Goal: Information Seeking & Learning: Learn about a topic

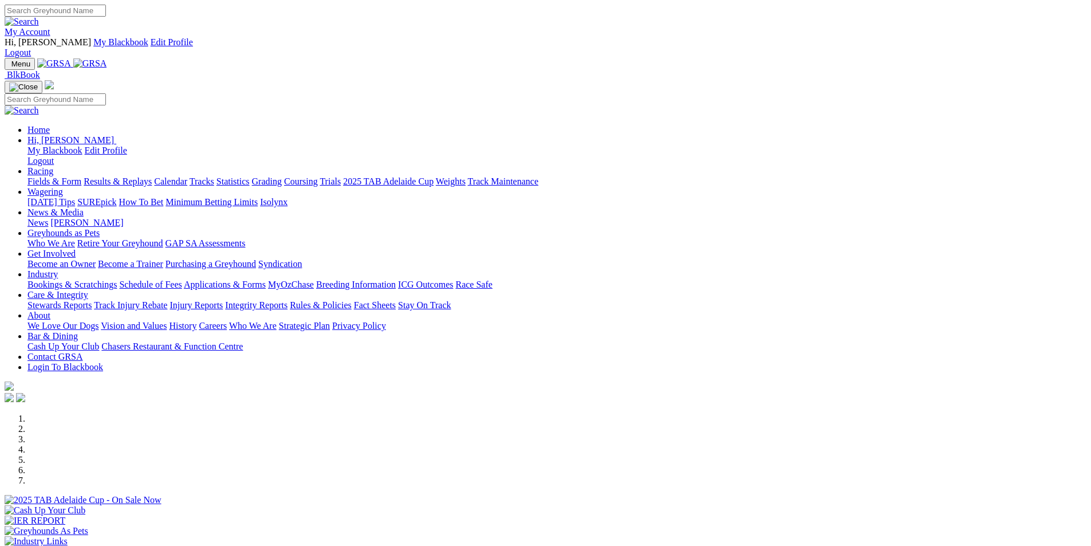
click at [152, 176] on link "Results & Replays" at bounding box center [118, 181] width 68 height 10
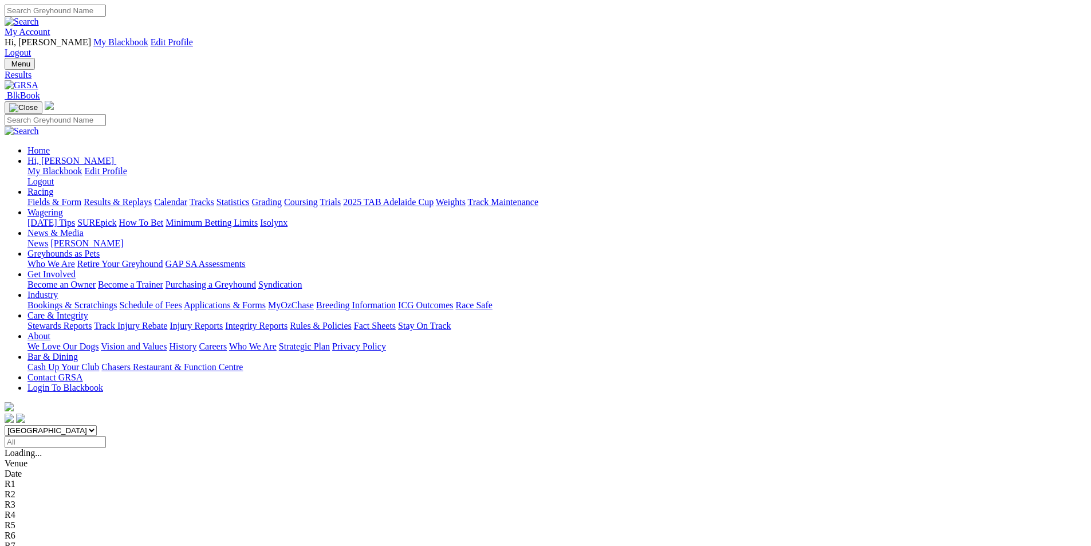
click at [226, 448] on div "SUMMARY 12 races" at bounding box center [546, 453] width 1082 height 10
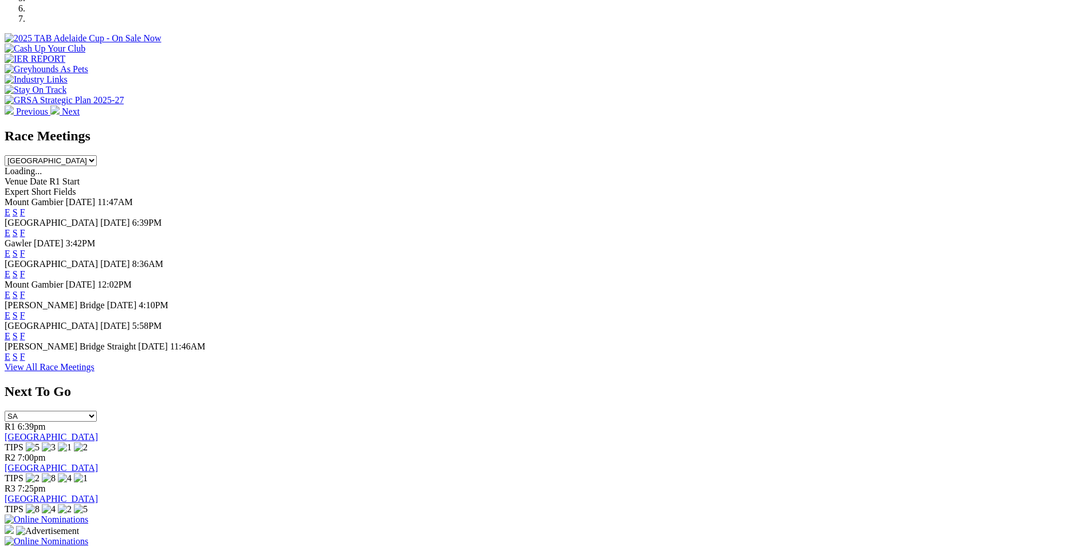
scroll to position [478, 0]
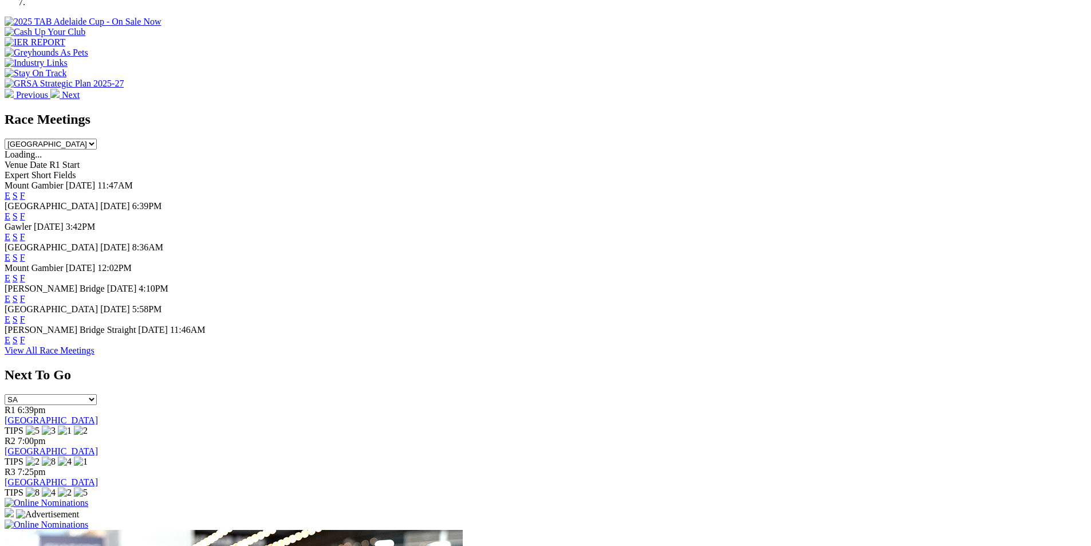
click at [25, 232] on link "F" at bounding box center [22, 237] width 5 height 10
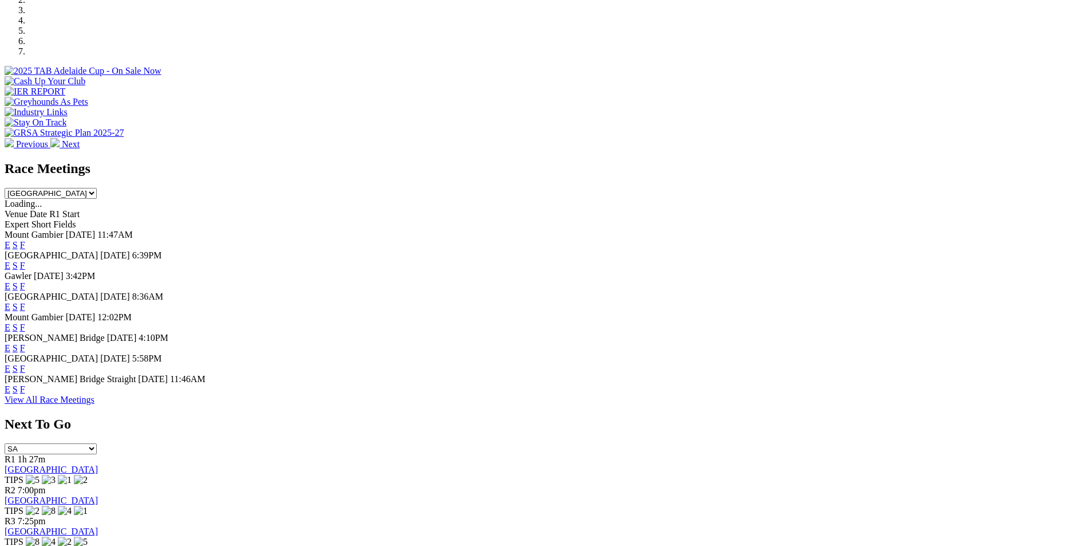
scroll to position [426, 0]
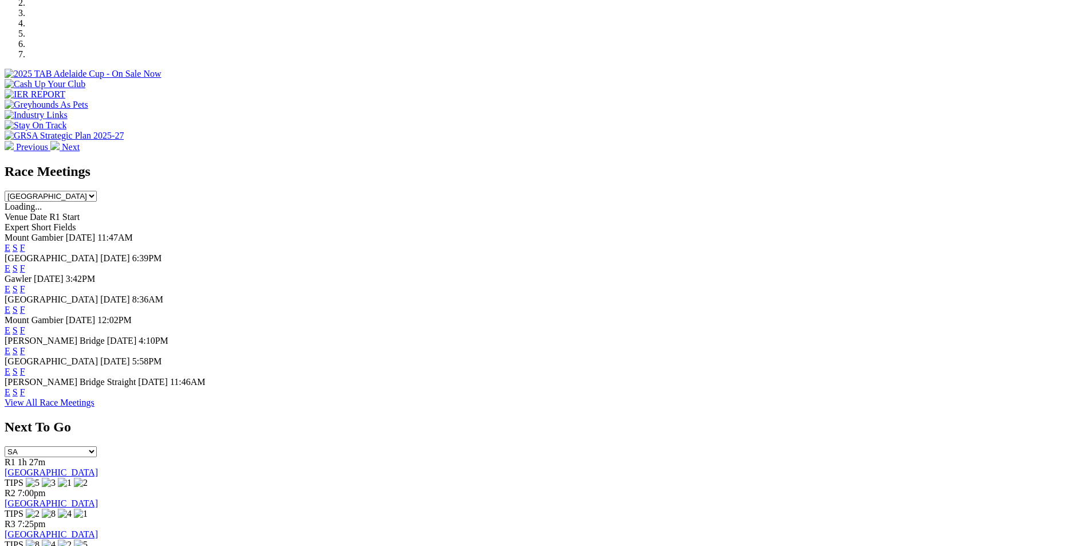
click at [10, 264] on link "E" at bounding box center [8, 269] width 6 height 10
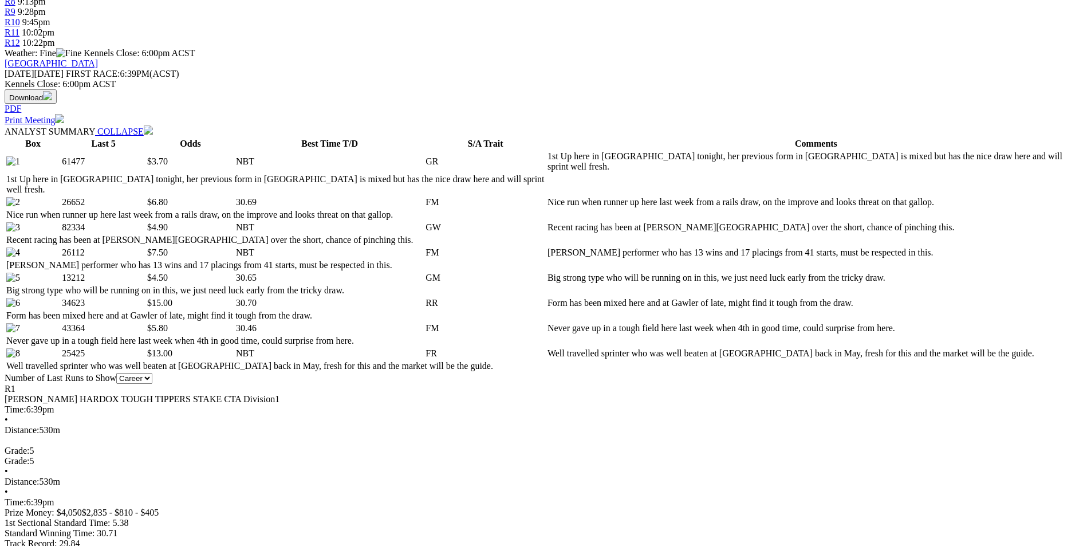
scroll to position [590, 0]
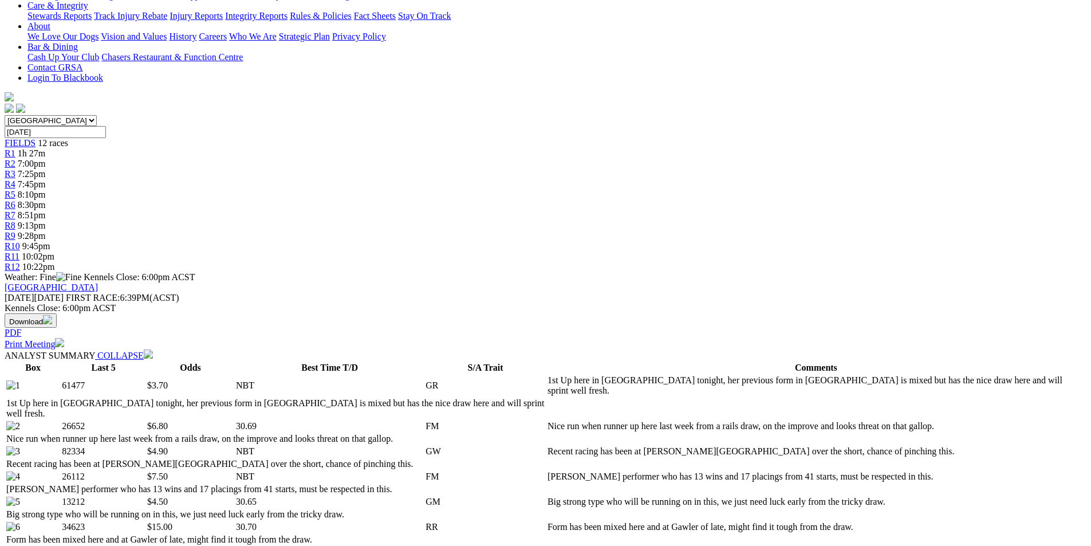
scroll to position [0, 0]
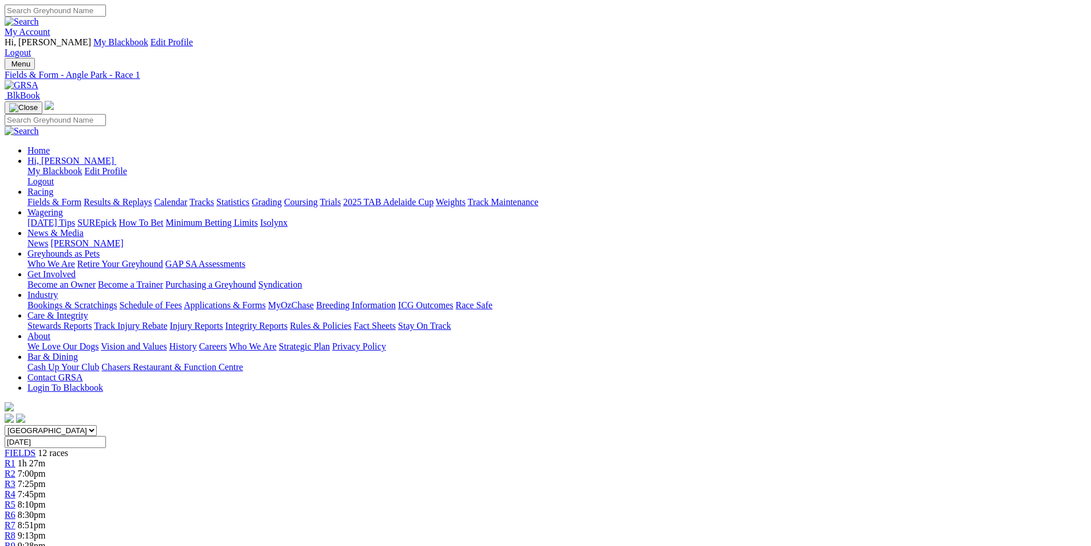
click at [46, 469] on span "7:00pm" at bounding box center [32, 474] width 28 height 10
click at [46, 479] on span "7:25pm" at bounding box center [32, 484] width 28 height 10
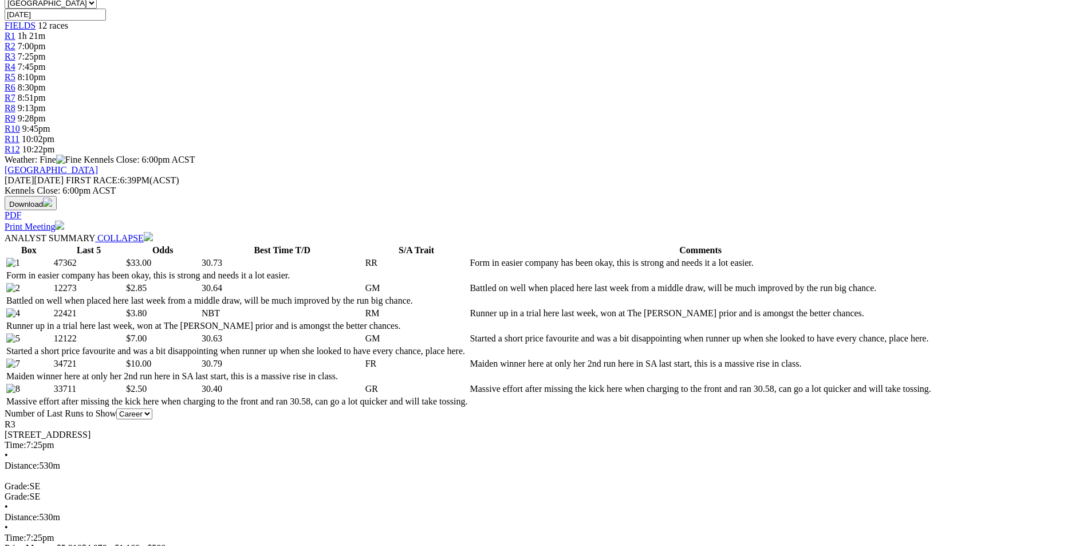
scroll to position [447, 0]
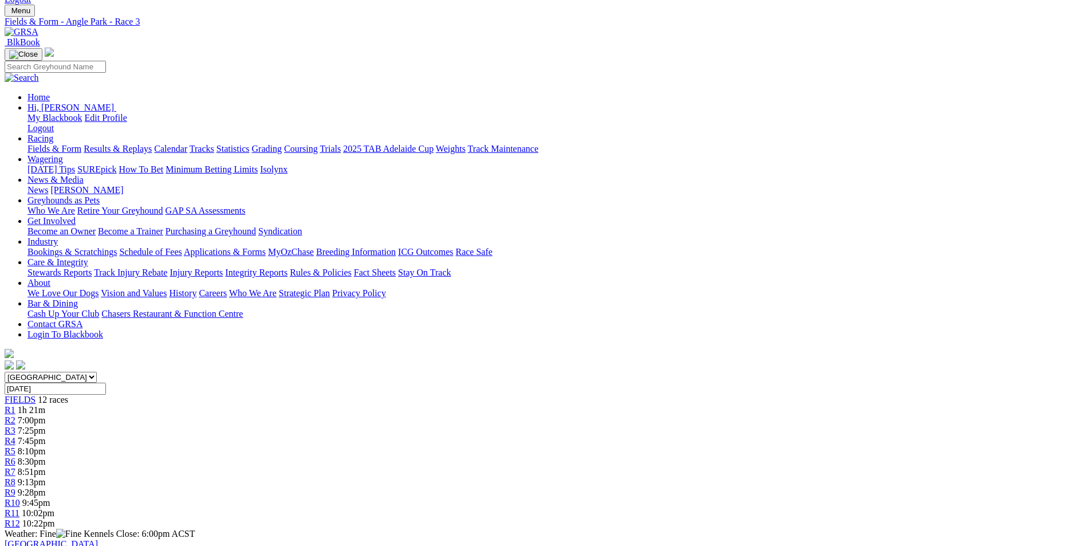
scroll to position [0, 0]
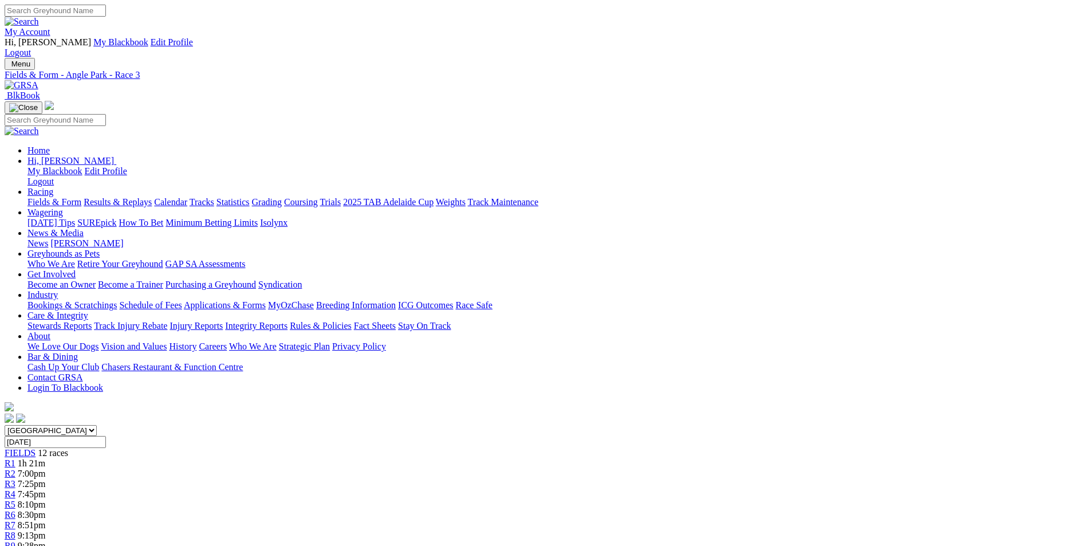
click at [46, 489] on span "7:45pm" at bounding box center [32, 494] width 28 height 10
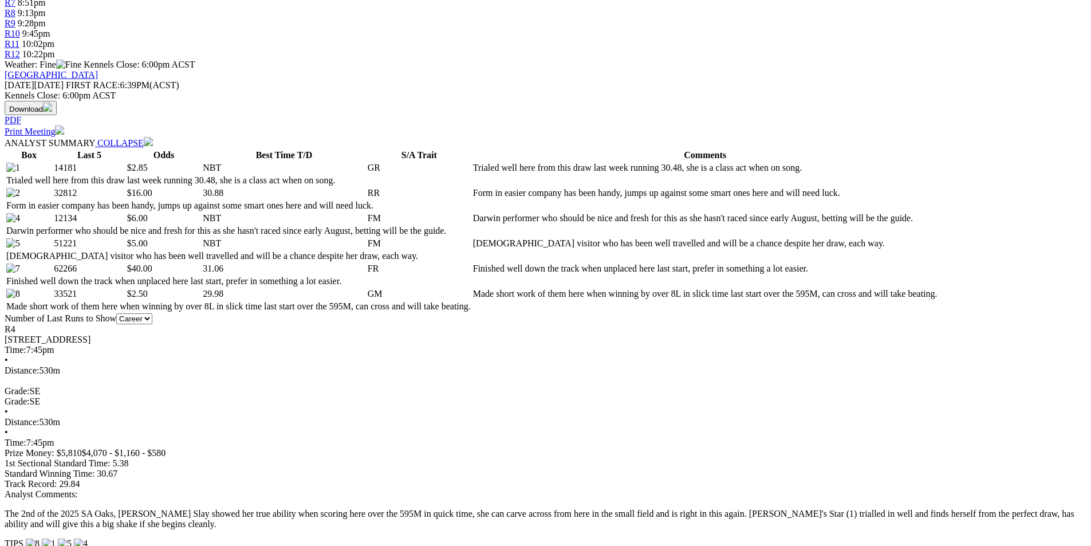
scroll to position [545, 0]
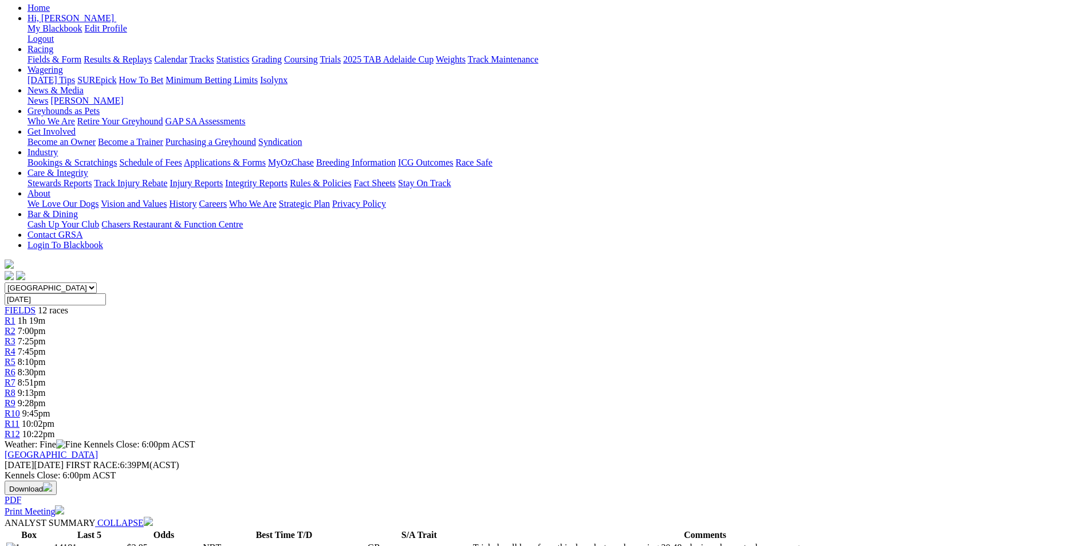
scroll to position [0, 0]
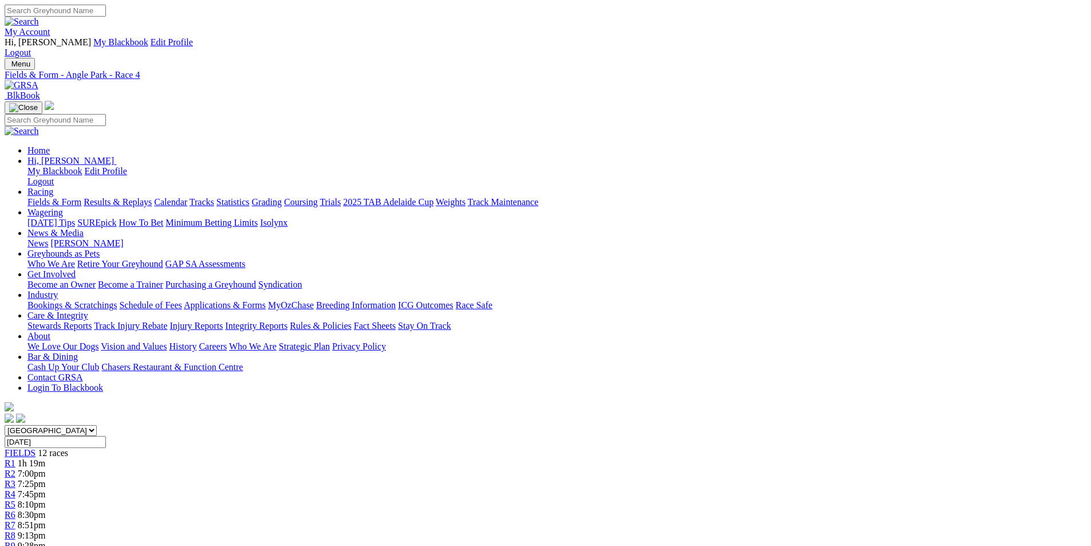
click at [46, 500] on span "8:10pm" at bounding box center [32, 505] width 28 height 10
click at [46, 510] on span "8:30pm" at bounding box center [32, 515] width 28 height 10
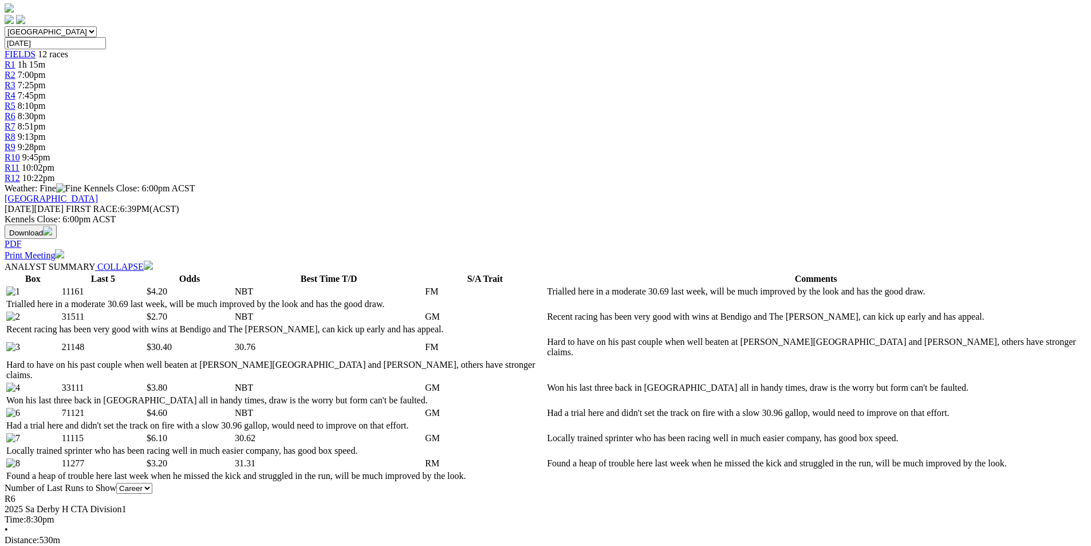
scroll to position [405, 0]
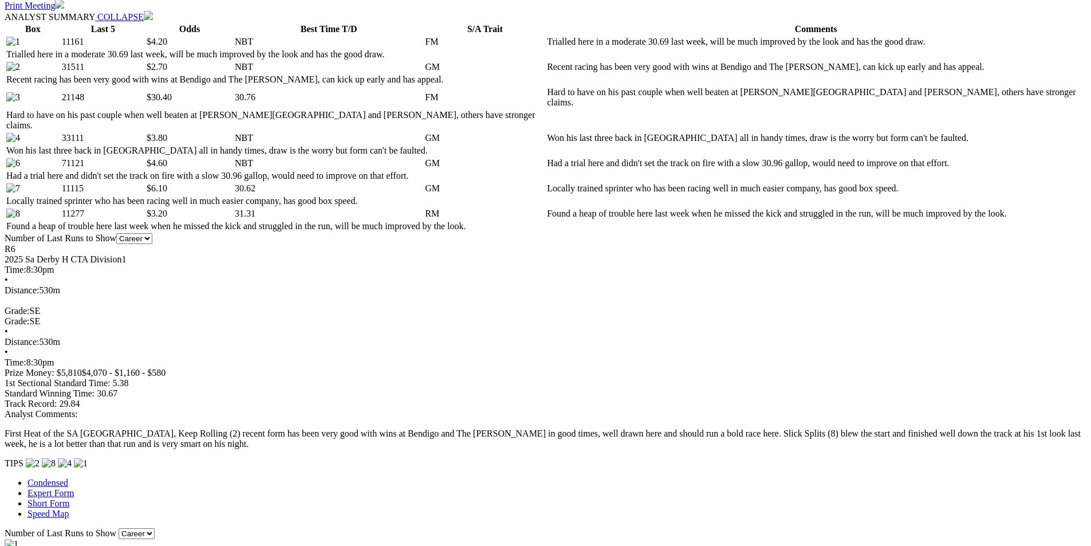
scroll to position [0, 0]
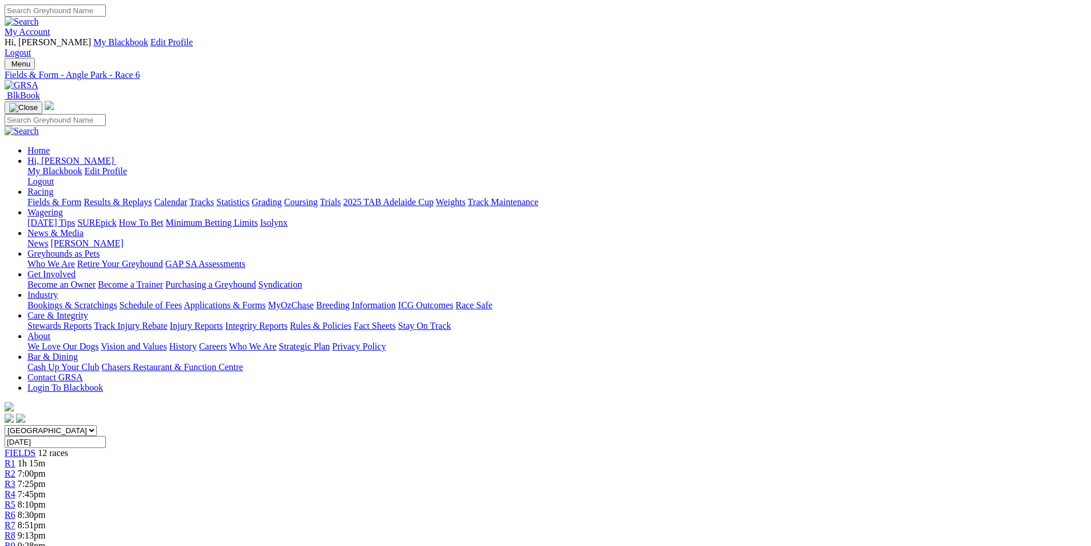
click at [15, 520] on link "R7" at bounding box center [10, 525] width 11 height 10
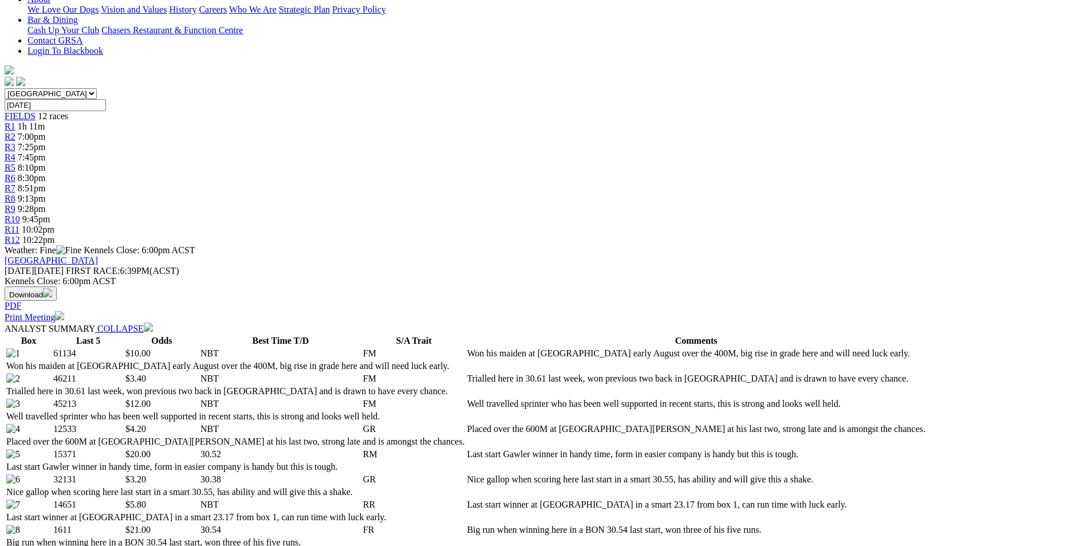
scroll to position [380, 0]
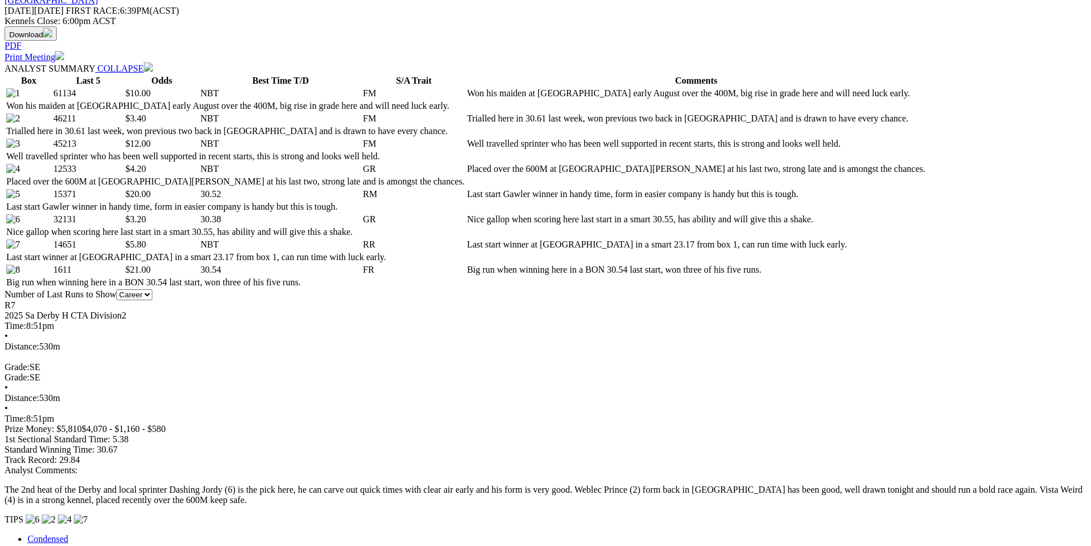
scroll to position [0, 0]
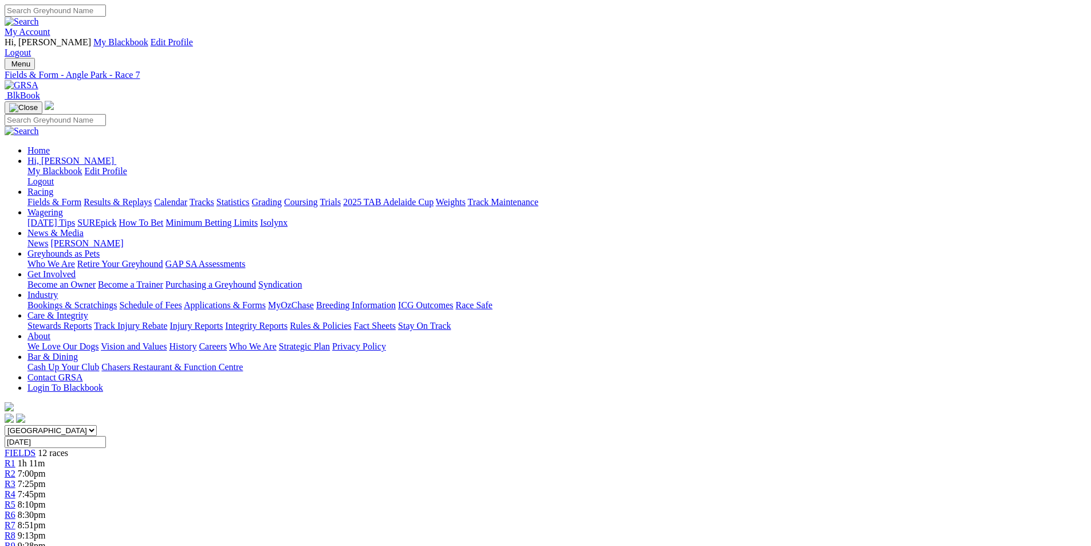
click at [46, 531] on span "9:13pm" at bounding box center [32, 536] width 28 height 10
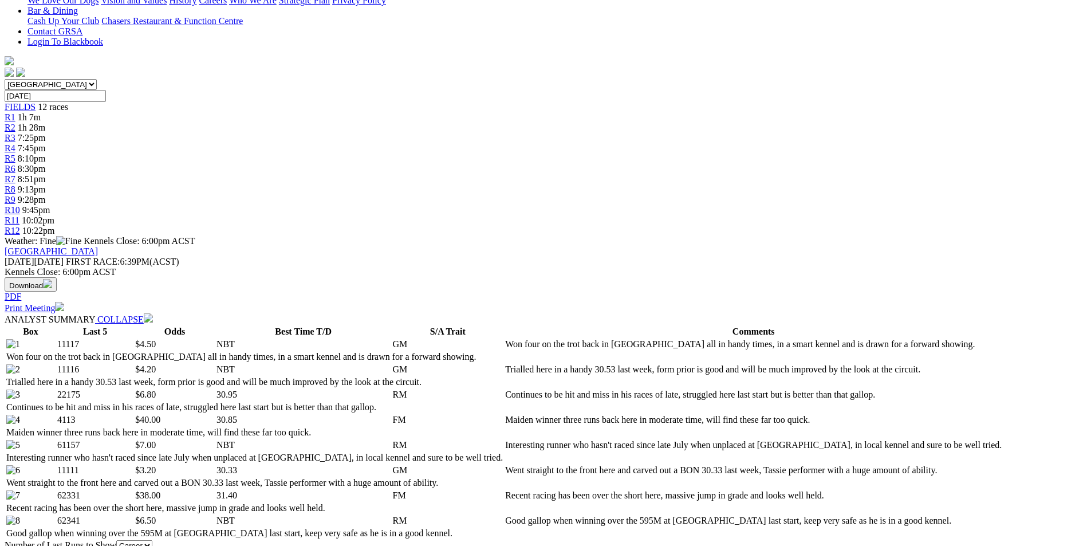
scroll to position [349, 0]
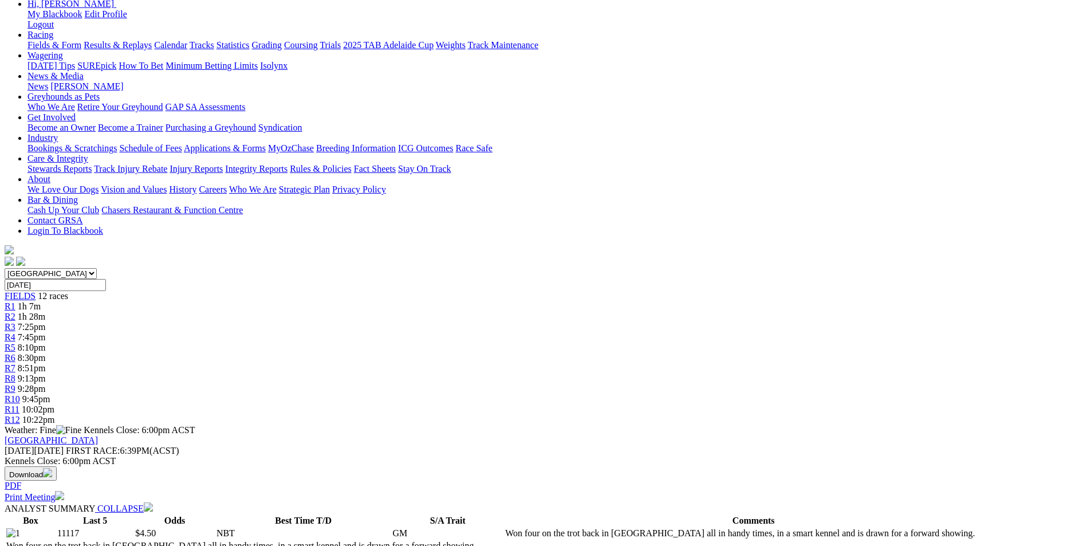
scroll to position [0, 0]
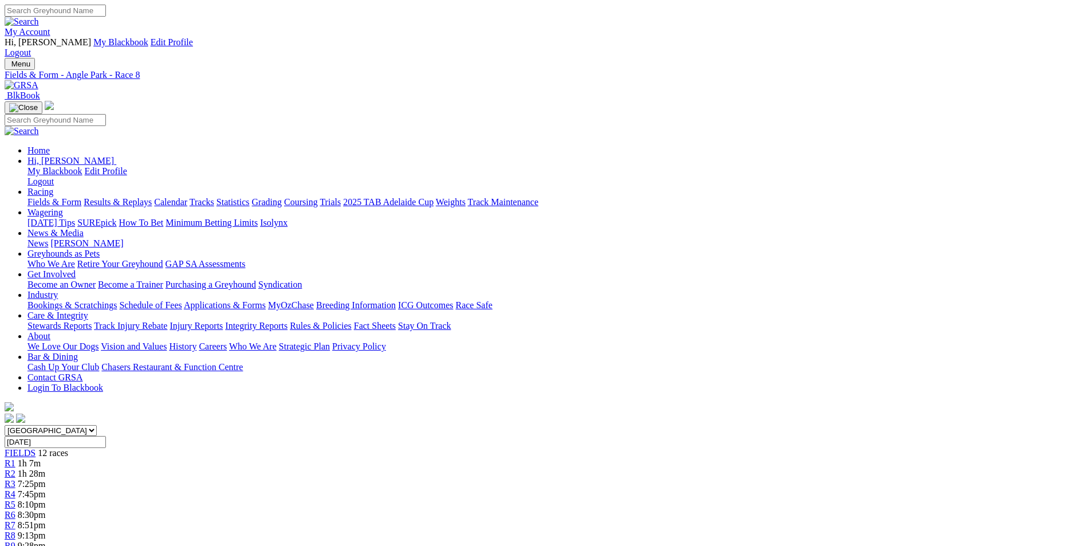
click at [46, 541] on span "9:28pm" at bounding box center [32, 546] width 28 height 10
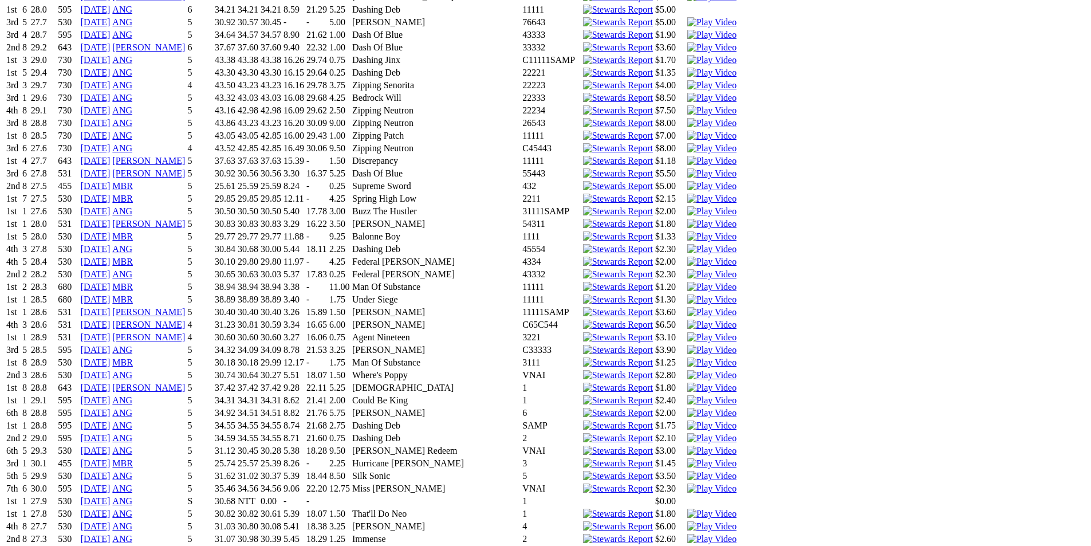
scroll to position [1450, 0]
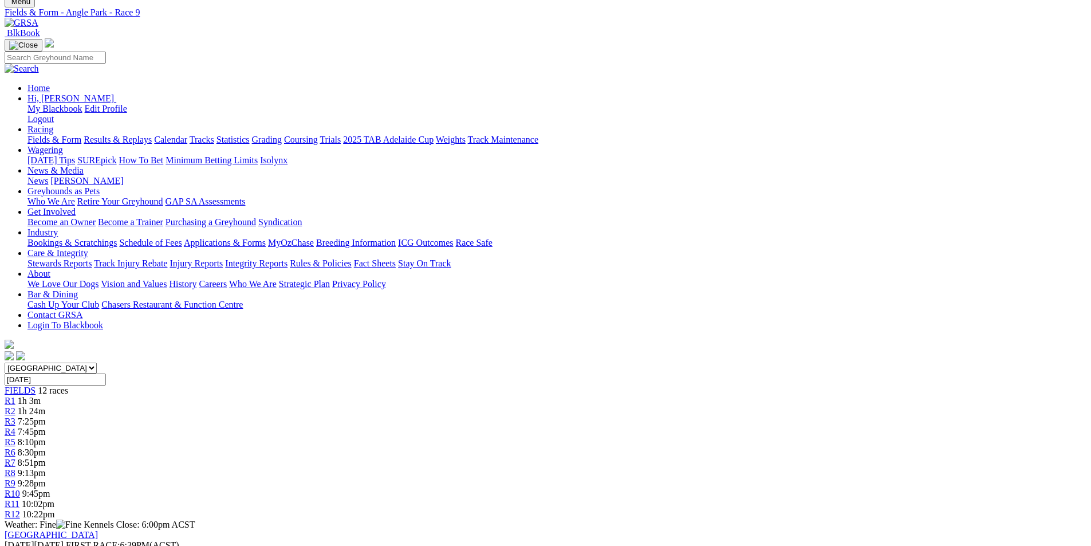
scroll to position [0, 0]
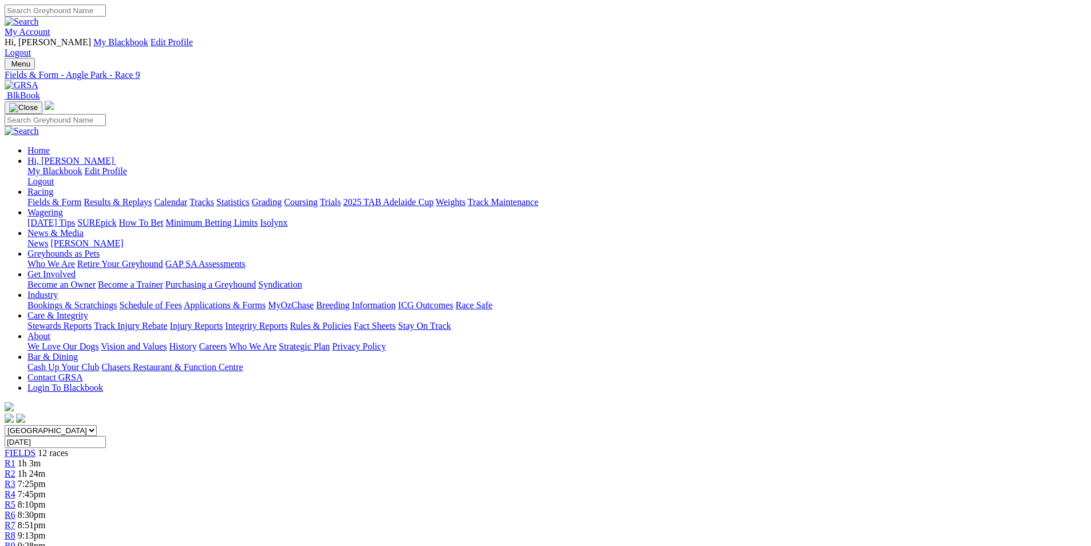
click at [50, 545] on span "9:45pm" at bounding box center [36, 556] width 28 height 10
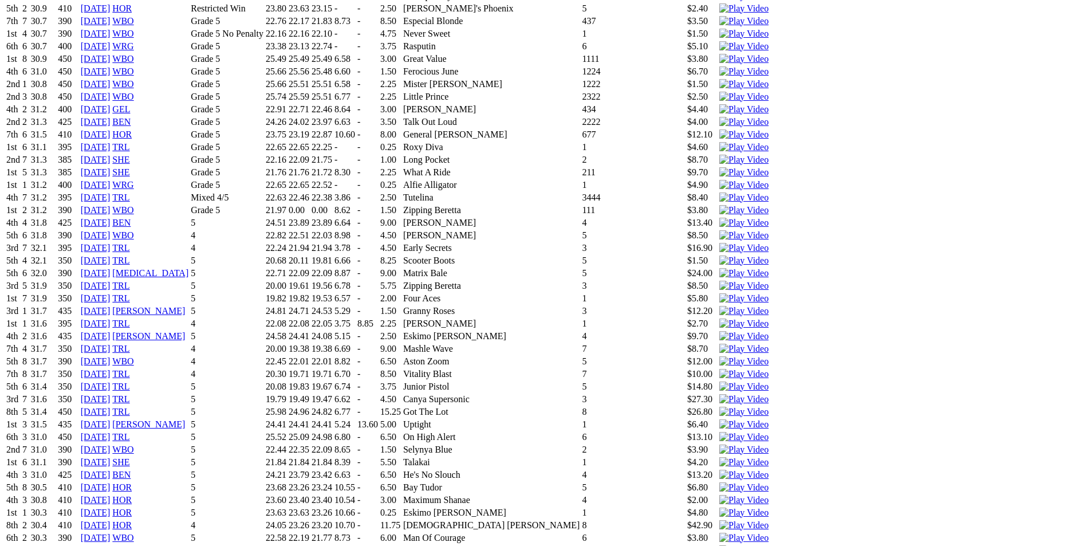
scroll to position [3274, 0]
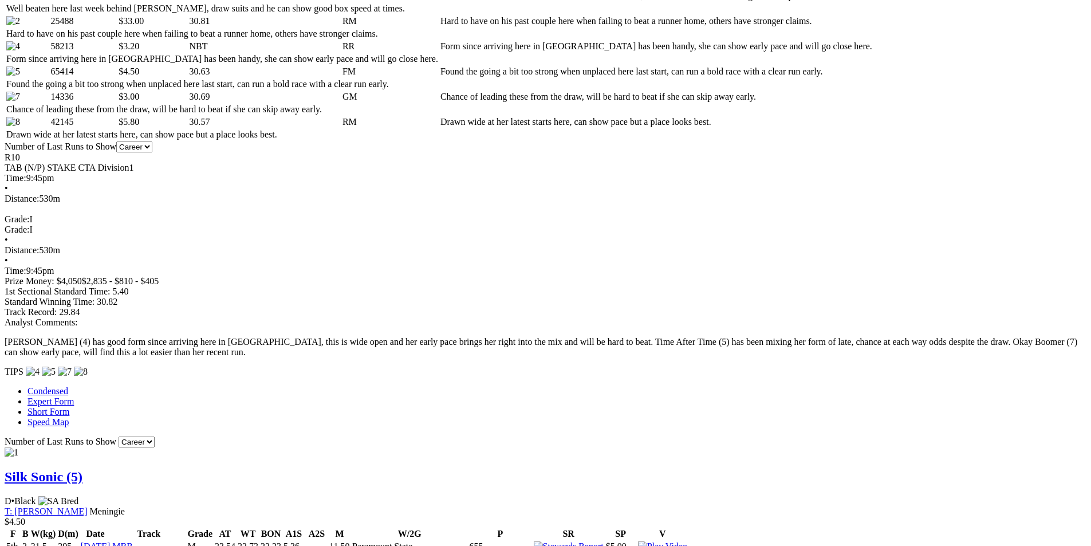
scroll to position [0, 0]
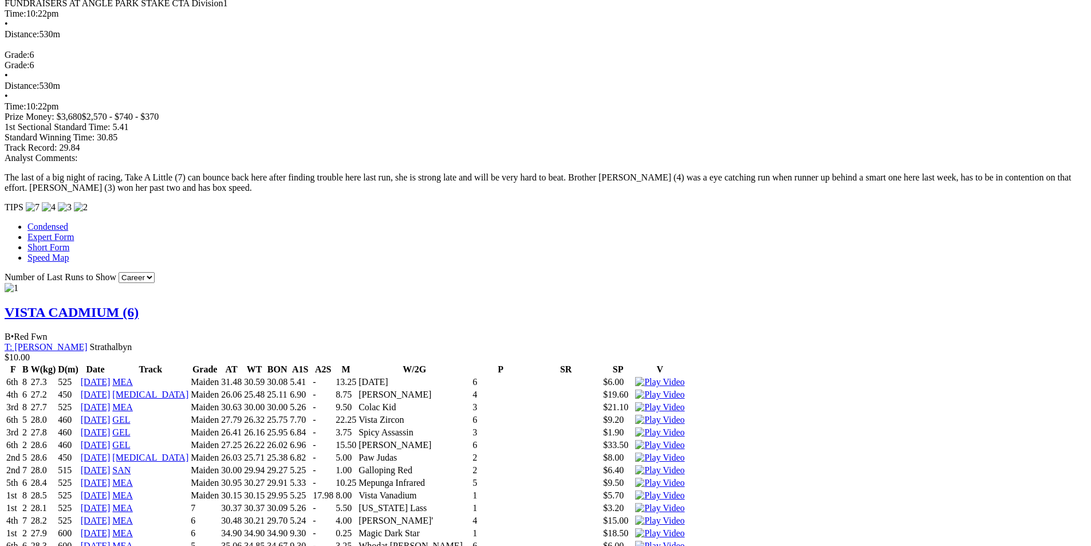
scroll to position [893, 0]
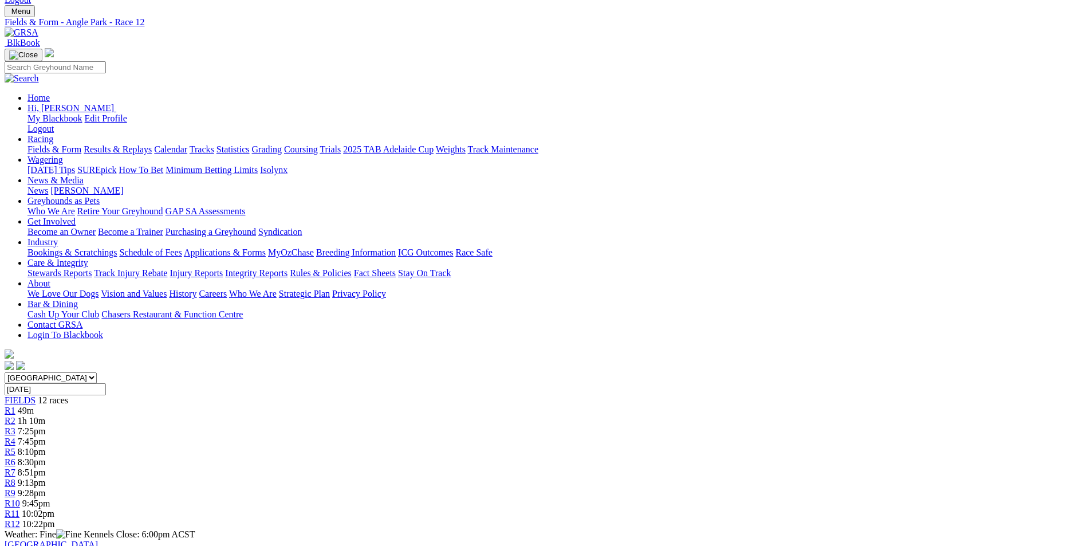
scroll to position [0, 0]
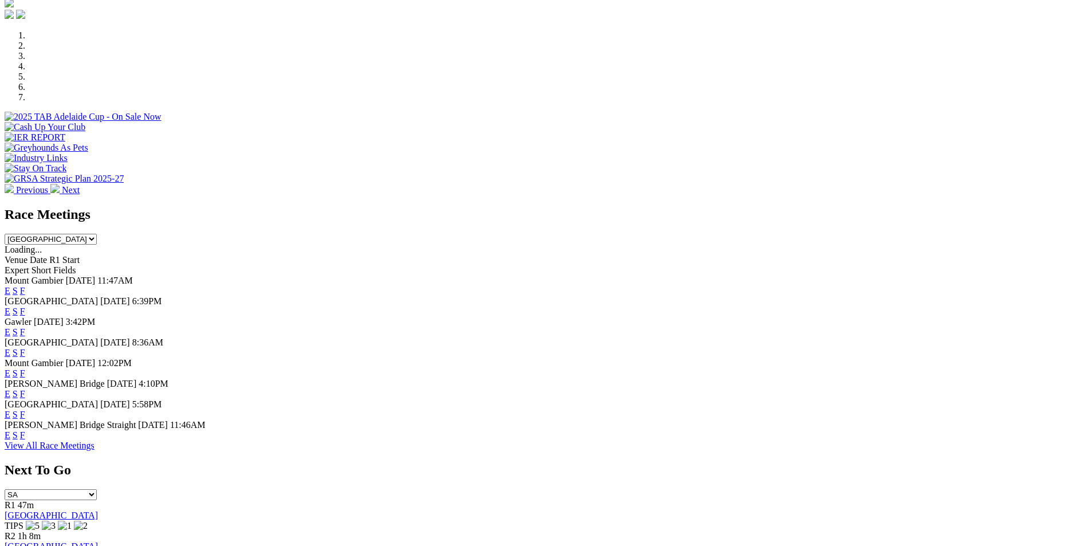
scroll to position [393, 0]
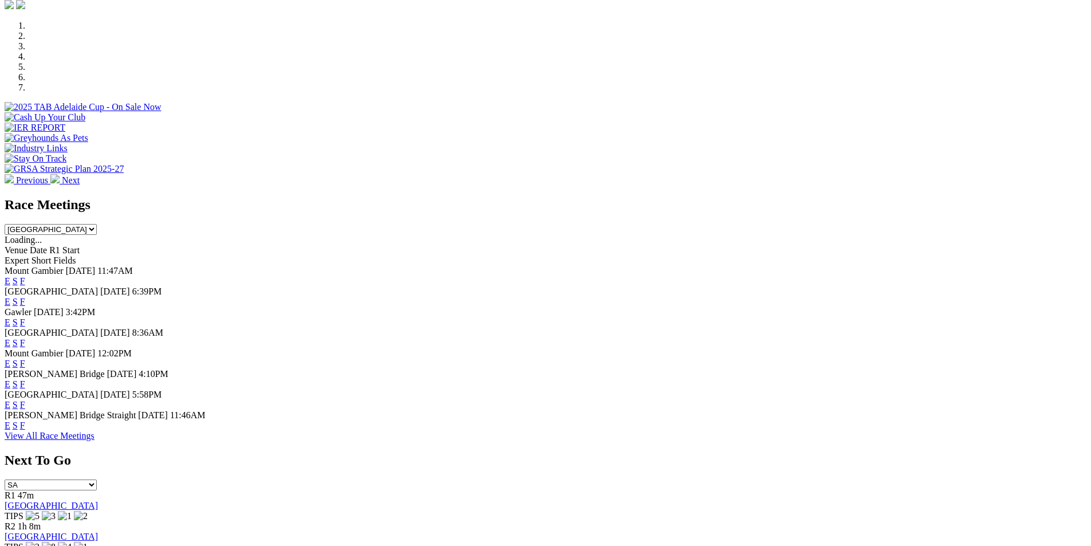
click at [10, 297] on link "E" at bounding box center [8, 302] width 6 height 10
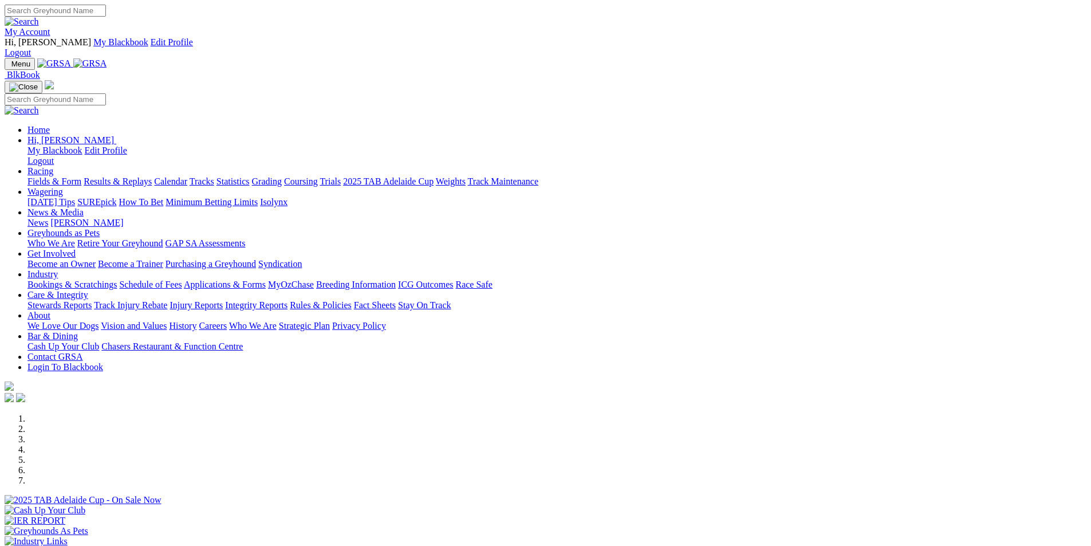
click at [975, 414] on div "Previous Next" at bounding box center [546, 496] width 1082 height 165
